Goal: Task Accomplishment & Management: Manage account settings

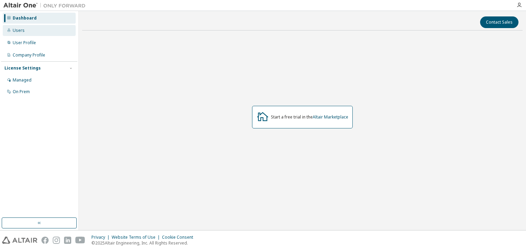
click at [30, 30] on div "Users" at bounding box center [39, 30] width 73 height 11
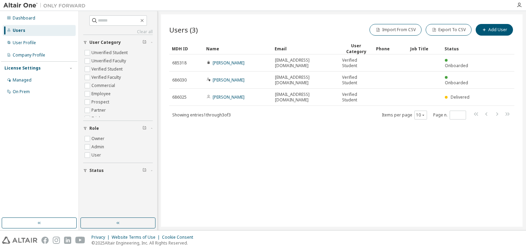
drag, startPoint x: 466, startPoint y: 81, endPoint x: 286, endPoint y: 183, distance: 206.5
click at [286, 183] on div "Users (3) Import From CSV Export To CSV Add User Clear Load Save Save As Field …" at bounding box center [342, 120] width 362 height 212
click at [36, 80] on div "Managed" at bounding box center [39, 80] width 73 height 11
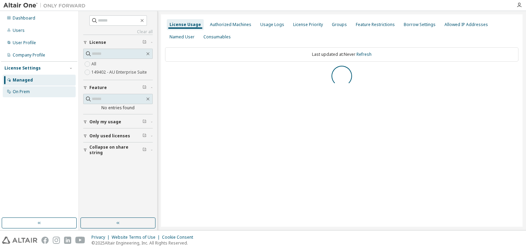
click at [34, 90] on div "On Prem" at bounding box center [39, 91] width 73 height 11
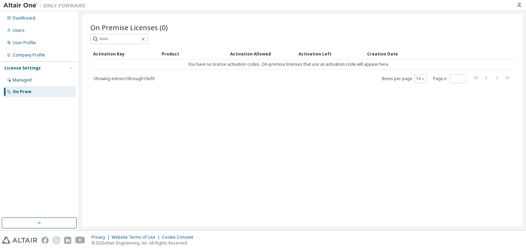
click at [462, 40] on div at bounding box center [302, 39] width 424 height 10
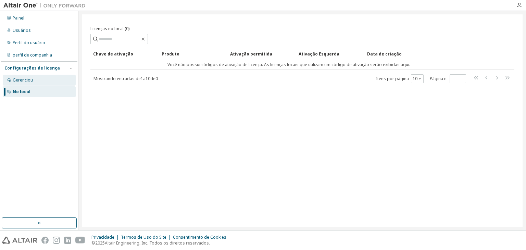
click at [51, 82] on div "Gerenciou" at bounding box center [39, 80] width 73 height 11
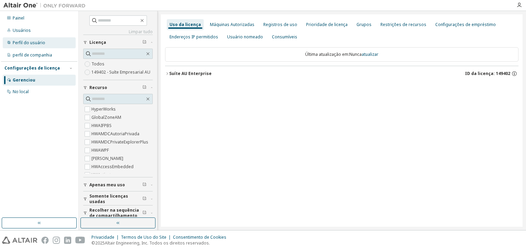
click at [38, 39] on div "Perfil do usuário" at bounding box center [39, 42] width 73 height 11
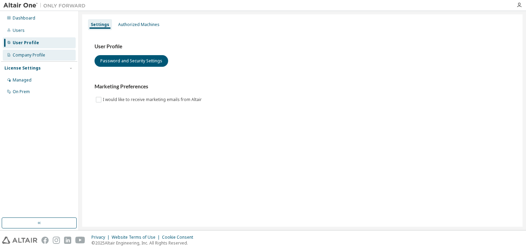
click at [35, 56] on div "Company Profile" at bounding box center [29, 54] width 33 height 5
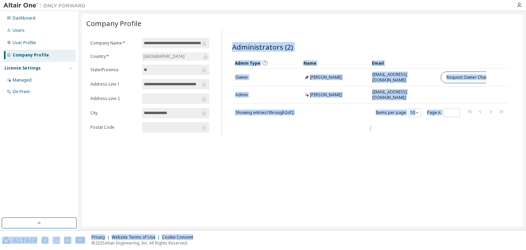
drag, startPoint x: 373, startPoint y: 230, endPoint x: 430, endPoint y: 230, distance: 56.5
click at [430, 230] on div "**********" at bounding box center [263, 125] width 526 height 250
click at [249, 168] on div "**********" at bounding box center [302, 120] width 441 height 212
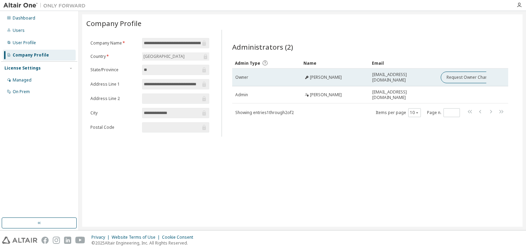
click at [275, 78] on div "Owner" at bounding box center [266, 77] width 62 height 5
click at [341, 75] on div "[PERSON_NAME]" at bounding box center [335, 77] width 62 height 5
drag, startPoint x: 341, startPoint y: 74, endPoint x: 307, endPoint y: 77, distance: 34.3
click at [307, 77] on icon at bounding box center [307, 77] width 3 height 3
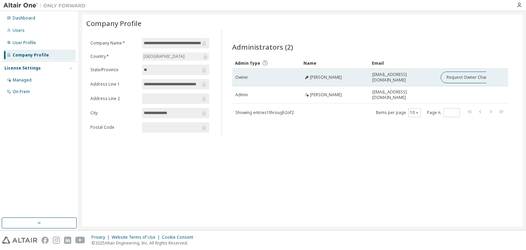
click at [301, 78] on td "Davi Souza" at bounding box center [335, 78] width 69 height 18
click at [419, 78] on div "drobert@ufmg.br" at bounding box center [403, 77] width 62 height 11
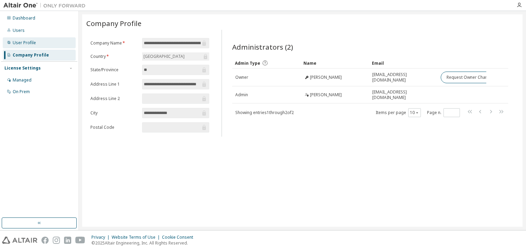
click at [34, 46] on div "User Profile" at bounding box center [39, 42] width 73 height 11
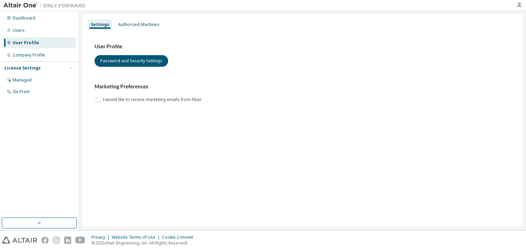
click at [49, 37] on div "Dashboard Users User Profile Company Profile License Settings Managed On Prem" at bounding box center [39, 55] width 76 height 86
click at [116, 26] on div "Authorized Machines" at bounding box center [138, 24] width 47 height 11
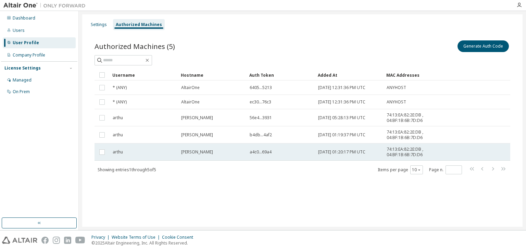
click at [138, 152] on div "arthu" at bounding box center [144, 151] width 62 height 5
click at [119, 153] on span "arthu" at bounding box center [118, 151] width 10 height 5
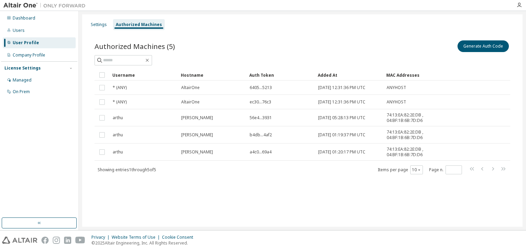
click at [158, 195] on div "Settings Authorized Machines Authorized Machines (5) Generate Auth Code Clear L…" at bounding box center [302, 120] width 441 height 212
click at [42, 34] on div "Users" at bounding box center [39, 30] width 73 height 11
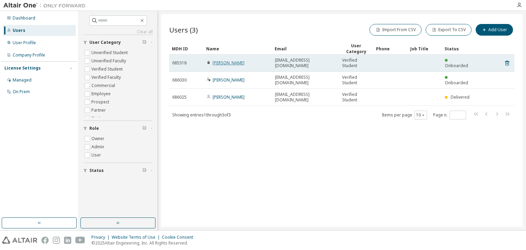
click at [224, 64] on link "[PERSON_NAME]" at bounding box center [229, 63] width 32 height 6
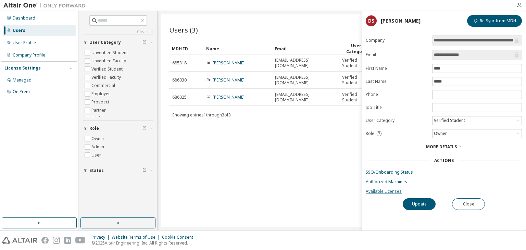
click at [387, 189] on link "Available Licenses" at bounding box center [444, 191] width 156 height 5
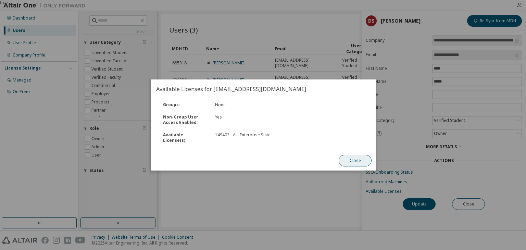
click at [345, 161] on button "Close" at bounding box center [355, 161] width 33 height 12
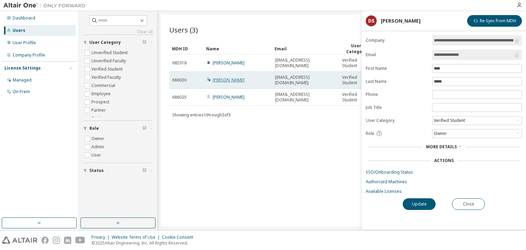
click at [236, 80] on link "[PERSON_NAME]" at bounding box center [229, 80] width 32 height 6
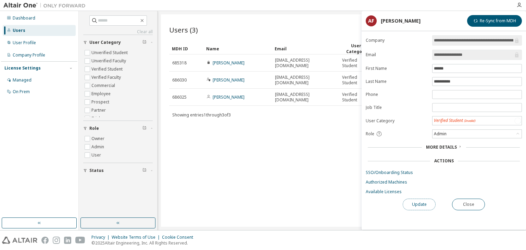
click at [422, 203] on button "Update" at bounding box center [419, 205] width 33 height 12
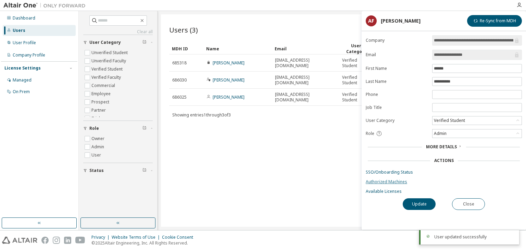
click at [388, 181] on link "Authorized Machines" at bounding box center [444, 181] width 156 height 5
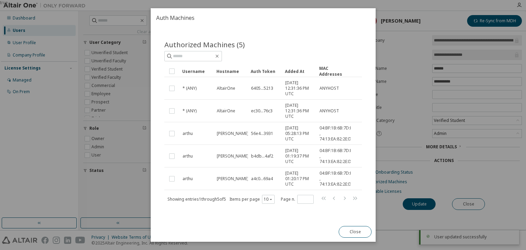
click at [400, 77] on div "true" at bounding box center [263, 125] width 526 height 250
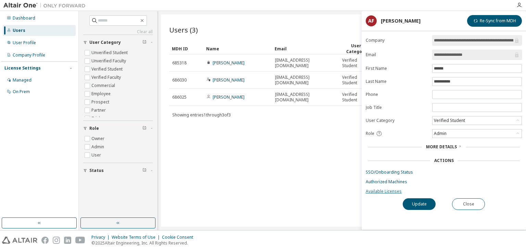
click at [385, 189] on link "Available Licenses" at bounding box center [444, 191] width 156 height 5
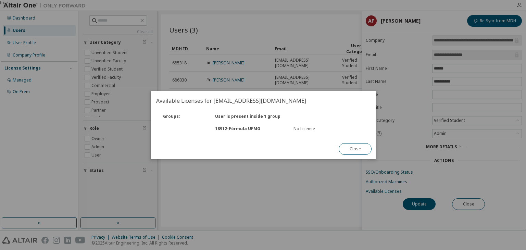
click at [300, 128] on div "No License" at bounding box center [328, 128] width 70 height 5
click at [360, 148] on button "Close" at bounding box center [355, 149] width 33 height 12
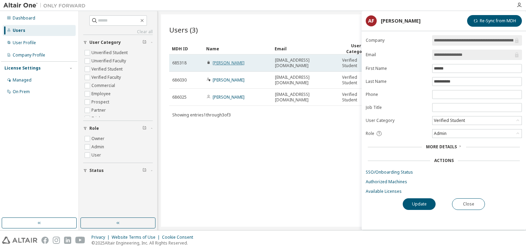
click at [228, 63] on link "[PERSON_NAME]" at bounding box center [229, 63] width 32 height 6
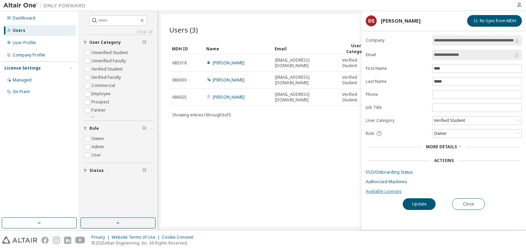
click at [394, 189] on link "Available Licenses" at bounding box center [444, 191] width 156 height 5
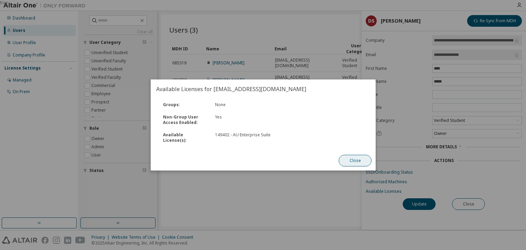
click at [346, 158] on button "Close" at bounding box center [355, 161] width 33 height 12
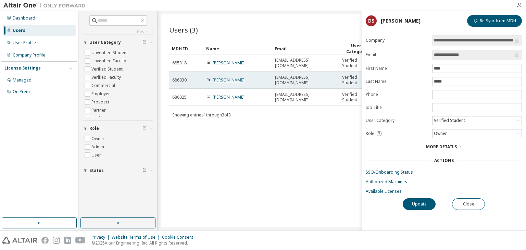
click at [232, 80] on link "[PERSON_NAME]" at bounding box center [229, 80] width 32 height 6
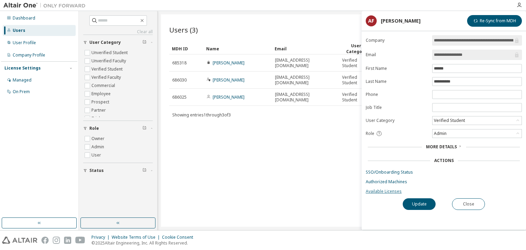
click at [381, 192] on link "Available Licenses" at bounding box center [444, 191] width 156 height 5
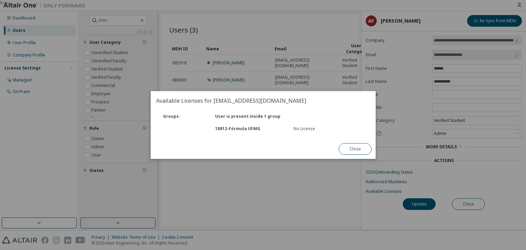
click at [300, 64] on div "true" at bounding box center [263, 125] width 526 height 250
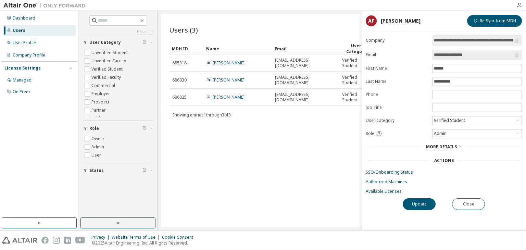
click at [340, 153] on div "Users (3) Import From CSV Export To CSV Add User Clear Load Save Save As Field …" at bounding box center [342, 120] width 362 height 212
click at [331, 27] on div "Users (3) Import From CSV Export To CSV Add User" at bounding box center [341, 30] width 345 height 14
click at [481, 202] on button "Close" at bounding box center [468, 204] width 33 height 12
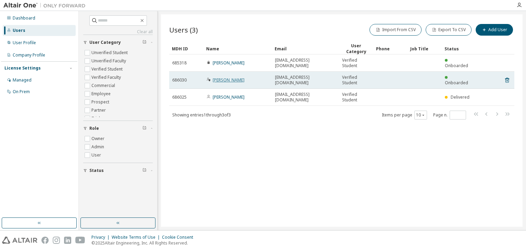
click at [233, 80] on link "Arthur Figueiredo" at bounding box center [229, 80] width 32 height 6
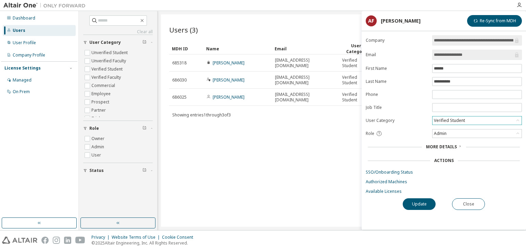
click at [449, 117] on div "Verified Student" at bounding box center [449, 121] width 33 height 8
click at [472, 153] on li "Employee" at bounding box center [477, 153] width 88 height 9
click at [419, 204] on button "Update" at bounding box center [419, 204] width 33 height 12
click at [322, 144] on div "Users (3) Import From CSV Export To CSV Add User Clear Load Save Save As Field …" at bounding box center [342, 120] width 362 height 212
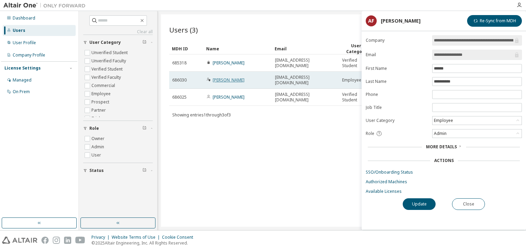
click at [242, 77] on link "[PERSON_NAME]" at bounding box center [229, 80] width 32 height 6
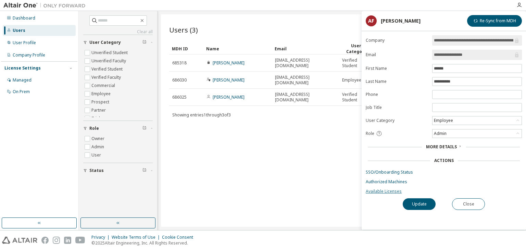
click at [399, 193] on link "Available Licenses" at bounding box center [444, 191] width 156 height 5
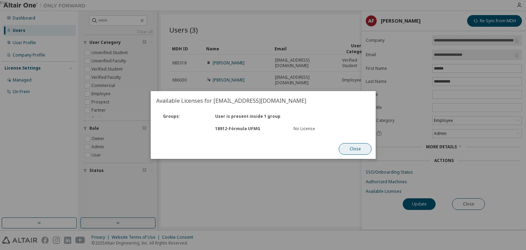
click at [362, 148] on button "Close" at bounding box center [355, 149] width 33 height 12
